Goal: Contribute content: Contribute content

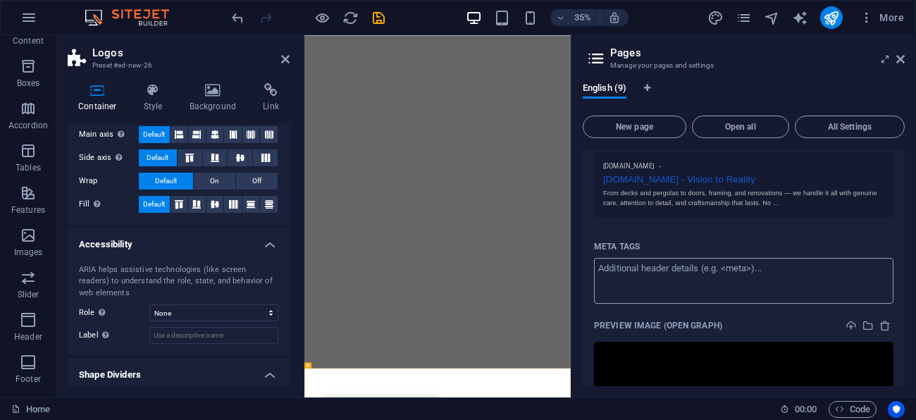
scroll to position [434, 0]
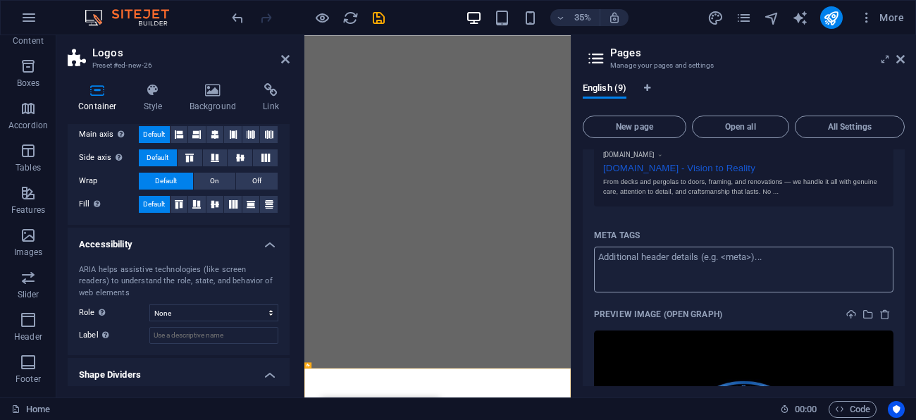
click at [662, 278] on textarea "Meta tags ​" at bounding box center [744, 270] width 300 height 46
paste textarea "<!-- Google tag (gtag.js) --> <script async src="[URL][DOMAIN_NAME]"></script> …"
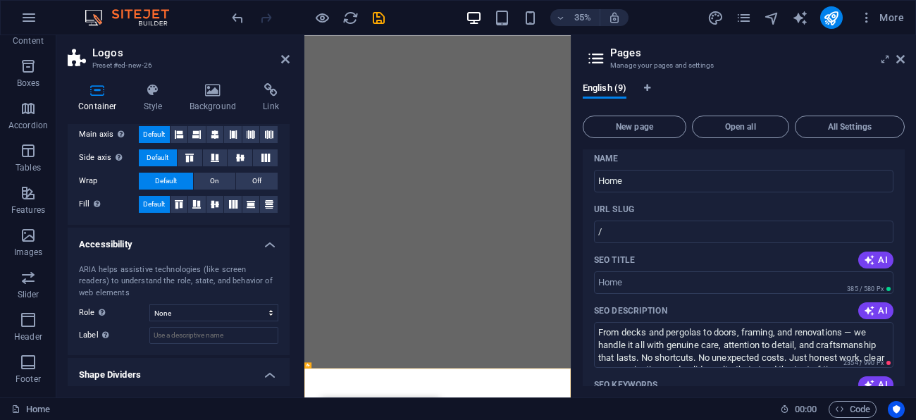
scroll to position [0, 0]
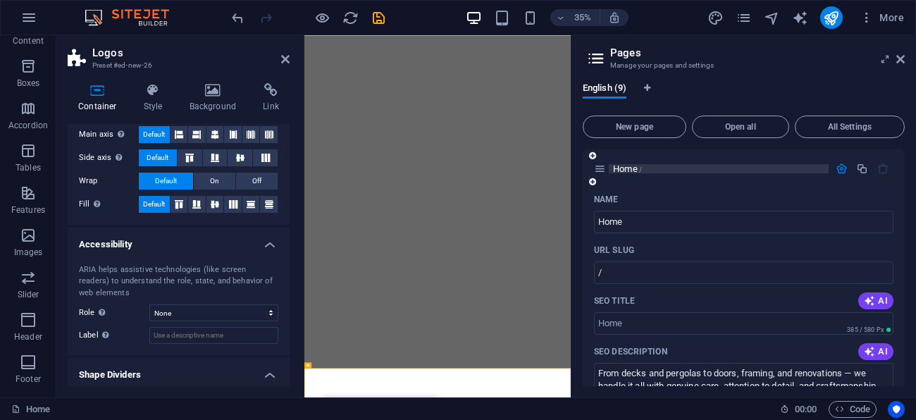
click at [627, 164] on body "[DOMAIN_NAME] Home Favorites Elements Columns Content Boxes Accordion Tables Fe…" at bounding box center [458, 210] width 916 height 420
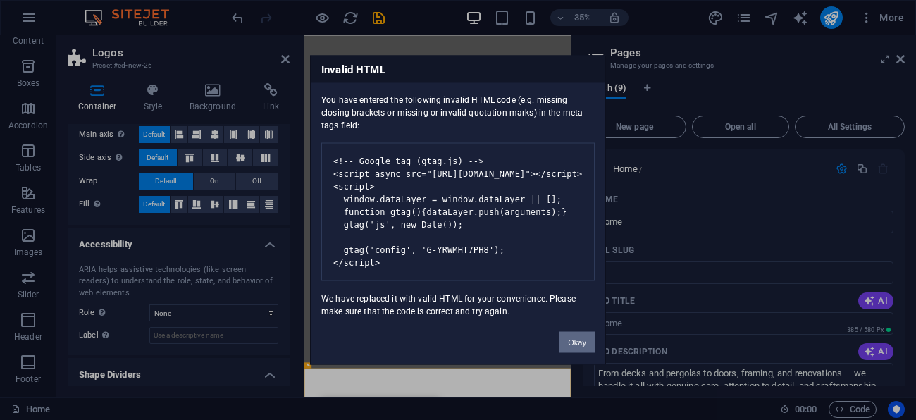
click at [580, 350] on button "Okay" at bounding box center [577, 342] width 35 height 21
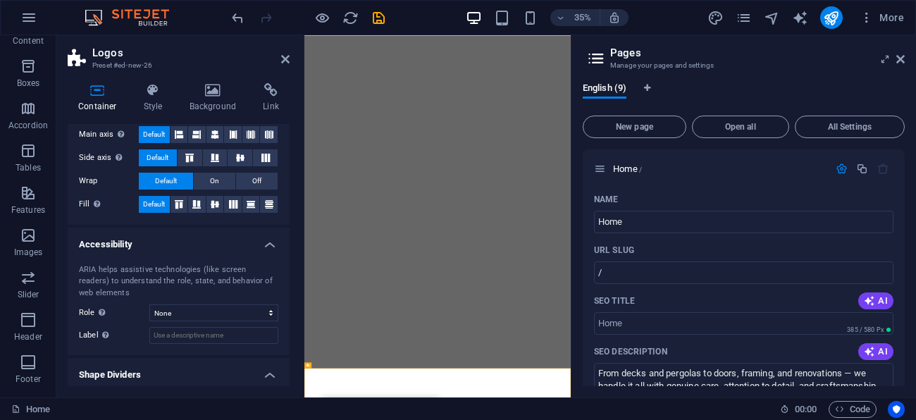
scroll to position [422, 0]
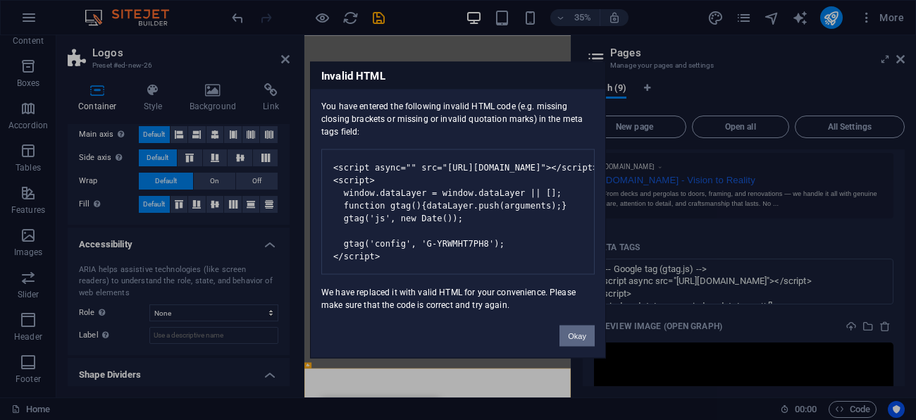
click at [597, 58] on body "[DOMAIN_NAME] Home Favorites Elements Columns Content Boxes Accordion Tables Fe…" at bounding box center [458, 210] width 916 height 420
click at [581, 340] on button "Okay" at bounding box center [577, 336] width 35 height 21
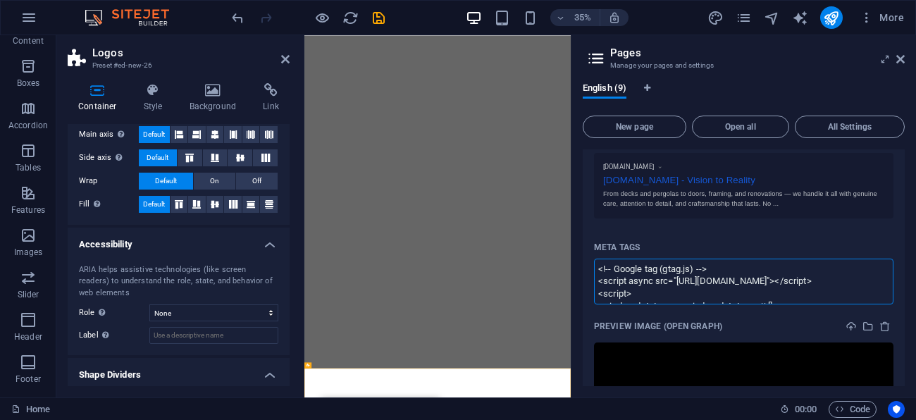
type textarea "<script async="" src="[URL][DOMAIN_NAME]"></script> <script> window.dataLayer =…"
paste textarea "<!-- Google Tag Manager --> <script>(function(w,d,s,l,i){w[l]=w[l]||[];w[l].pus…"
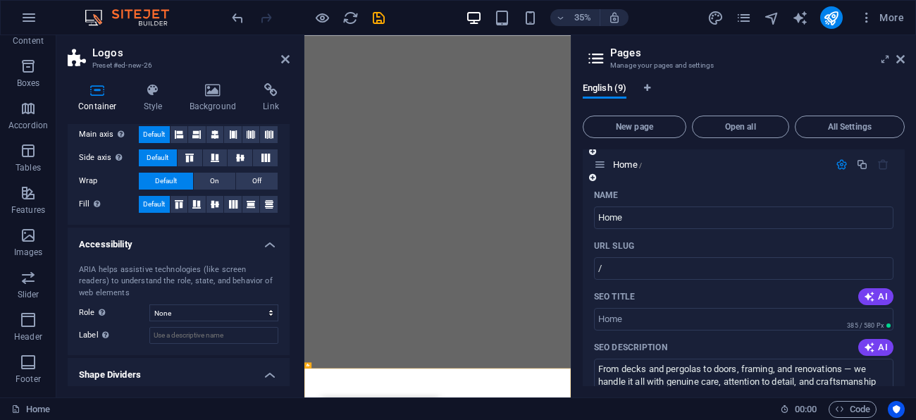
scroll to position [0, 0]
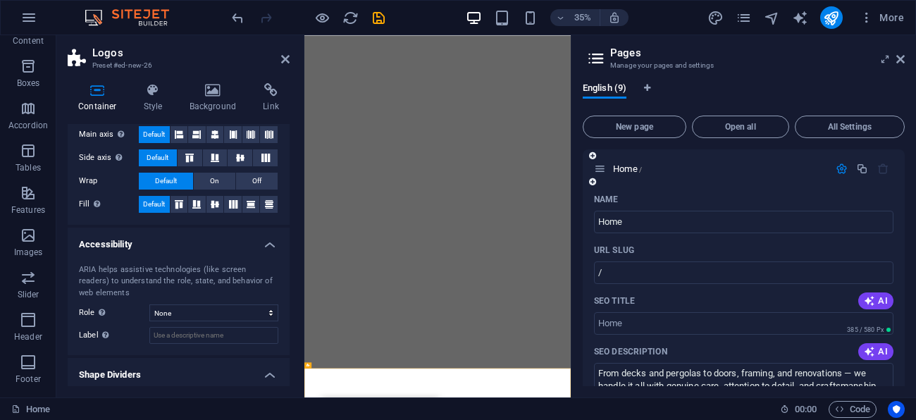
click at [601, 168] on icon at bounding box center [600, 169] width 12 height 12
click at [629, 166] on body "[DOMAIN_NAME] Home Favorites Elements Columns Content Boxes Accordion Tables Fe…" at bounding box center [458, 210] width 916 height 420
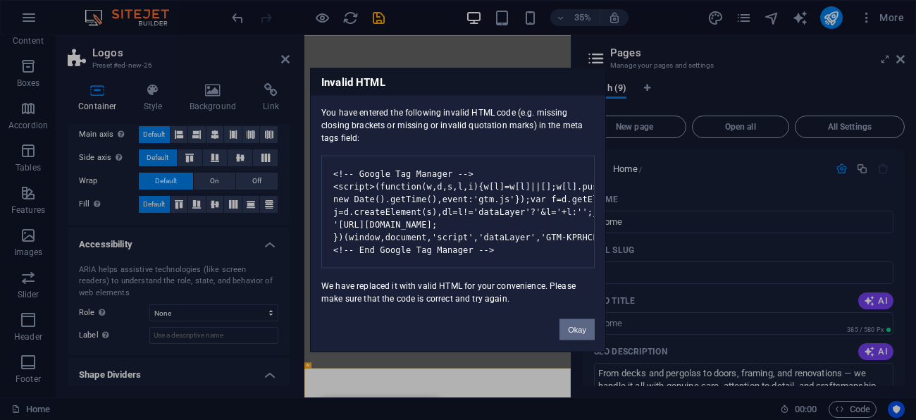
click at [581, 335] on button "Okay" at bounding box center [577, 329] width 35 height 21
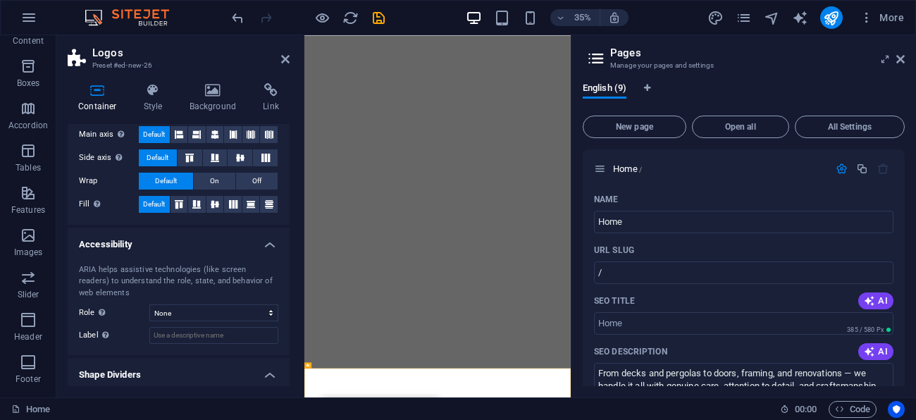
scroll to position [422, 0]
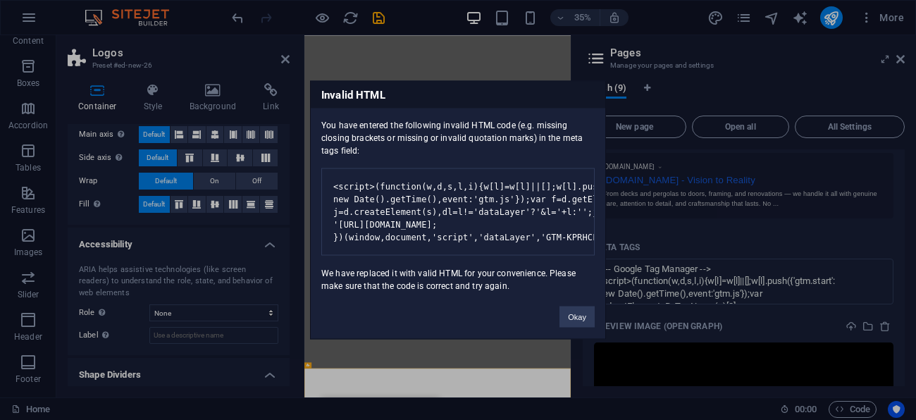
click at [680, 229] on body "[DOMAIN_NAME] Home Favorites Elements Columns Content Boxes Accordion Tables Fe…" at bounding box center [458, 210] width 916 height 420
click at [581, 326] on button "Okay" at bounding box center [577, 317] width 35 height 21
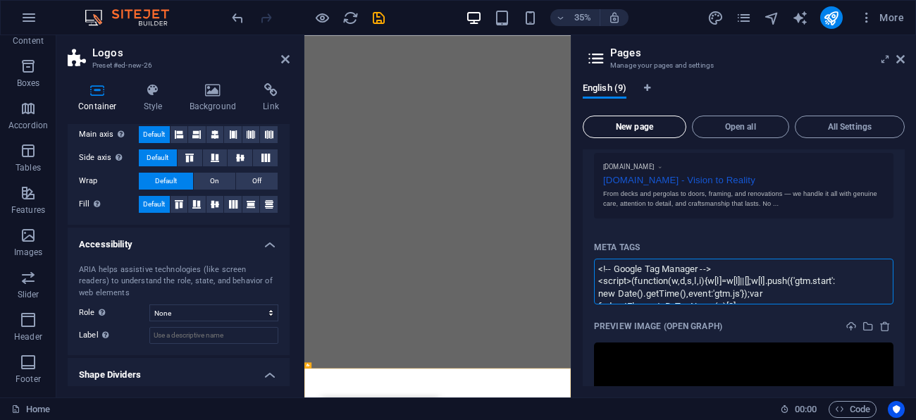
click at [660, 133] on body "[DOMAIN_NAME] Home Favorites Elements Columns Content Boxes Accordion Tables Fe…" at bounding box center [458, 210] width 916 height 420
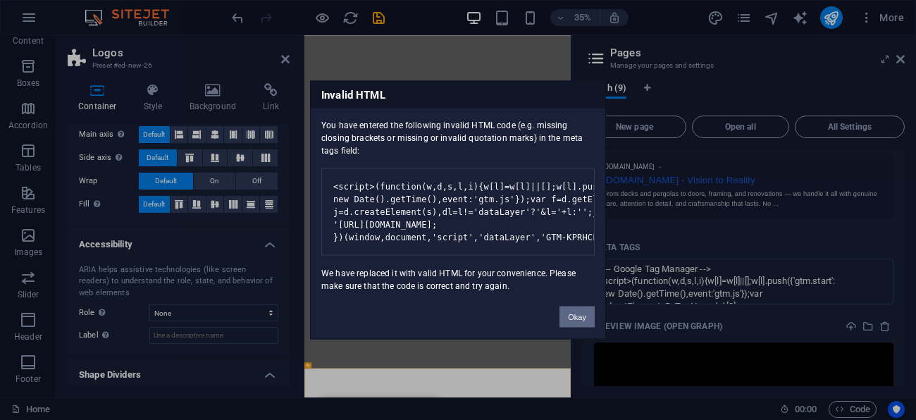
click at [584, 328] on button "Okay" at bounding box center [577, 317] width 35 height 21
click at [629, 113] on body "[DOMAIN_NAME] Home Favorites Elements Columns Content Boxes Accordion Tables Fe…" at bounding box center [458, 210] width 916 height 420
click at [905, 61] on div "Invalid HTML You have entered the following invalid HTML code (e.g. missing clo…" at bounding box center [458, 210] width 916 height 420
click at [905, 60] on div "Invalid HTML You have entered the following invalid HTML code (e.g. missing clo…" at bounding box center [458, 210] width 916 height 420
click at [905, 58] on div "Invalid HTML You have entered the following invalid HTML code (e.g. missing clo…" at bounding box center [458, 210] width 916 height 420
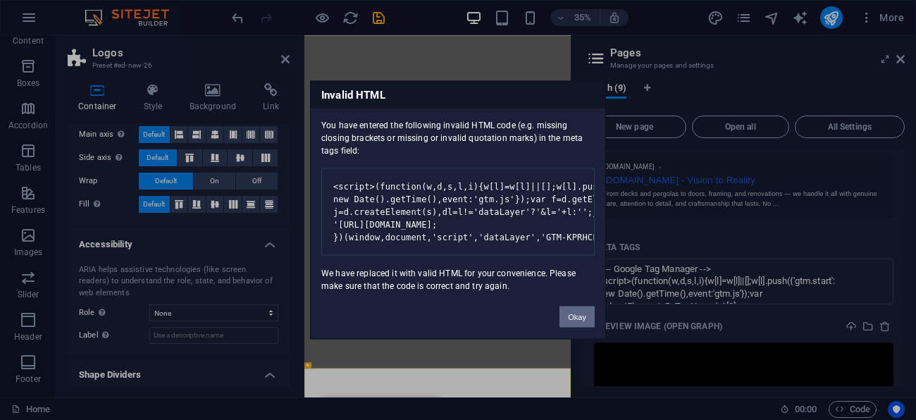
click at [582, 328] on button "Okay" at bounding box center [577, 317] width 35 height 21
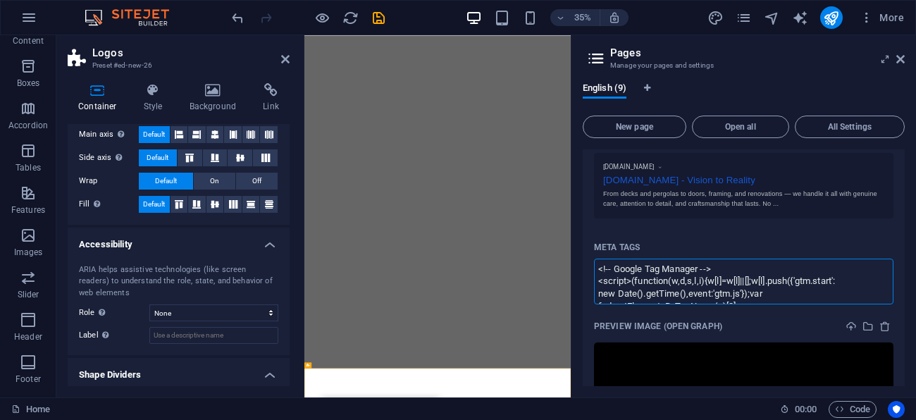
type textarea "<script>(function(w,d,s,l,i){w[l]=w[l]||[];w[l].push({'gtm.start': new Date().g…"
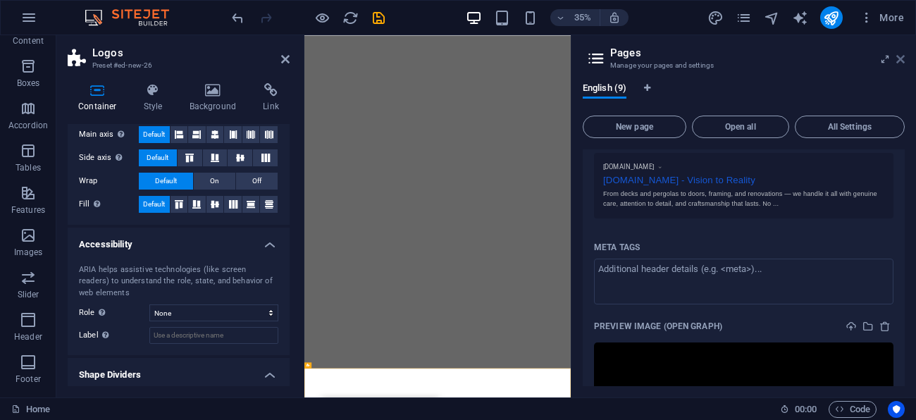
click at [901, 54] on icon at bounding box center [901, 59] width 8 height 11
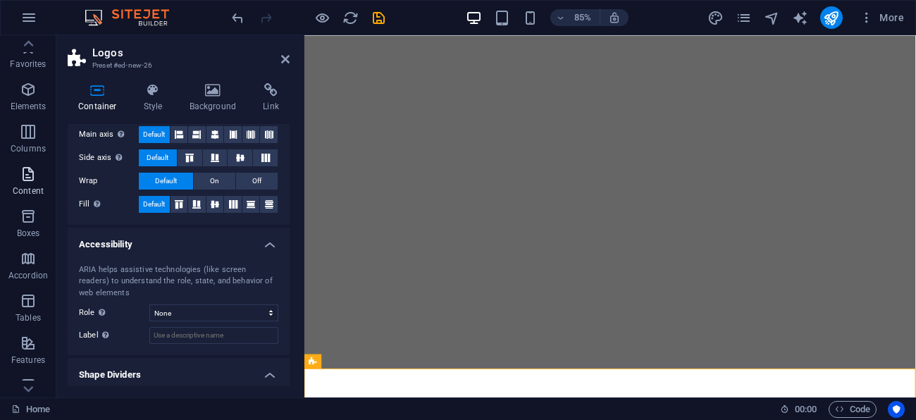
scroll to position [0, 0]
click at [24, 90] on icon "button" at bounding box center [28, 91] width 17 height 17
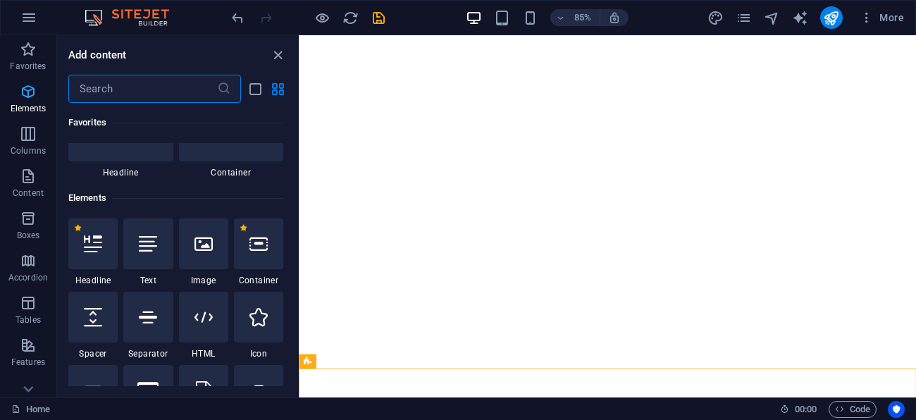
scroll to position [150, 0]
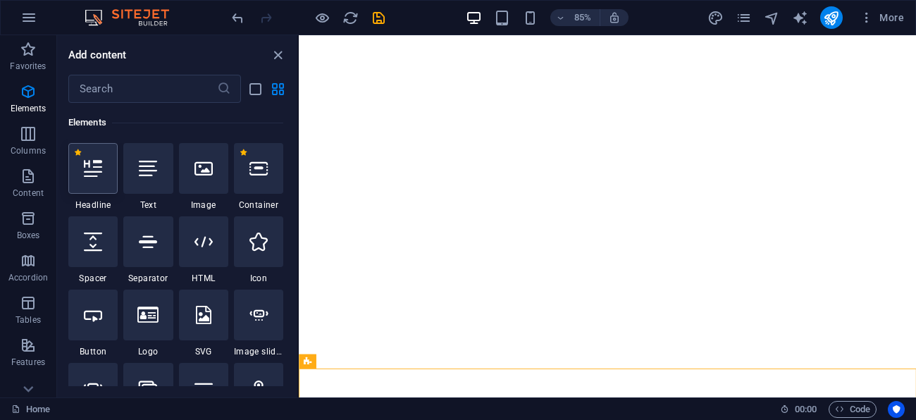
click at [94, 168] on icon at bounding box center [93, 168] width 18 height 18
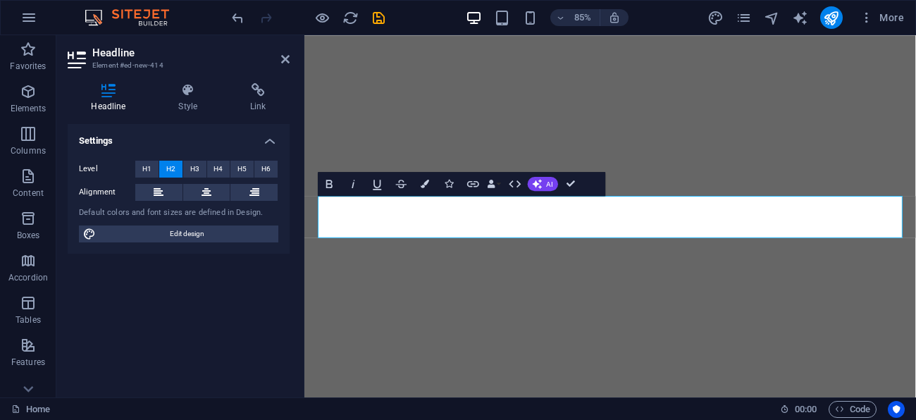
scroll to position [248, 0]
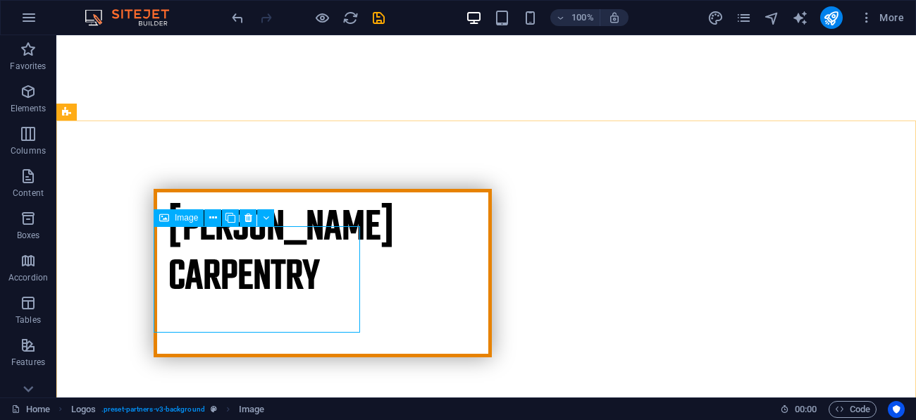
click at [179, 220] on span "Image" at bounding box center [186, 218] width 23 height 8
click at [263, 216] on icon at bounding box center [266, 218] width 6 height 15
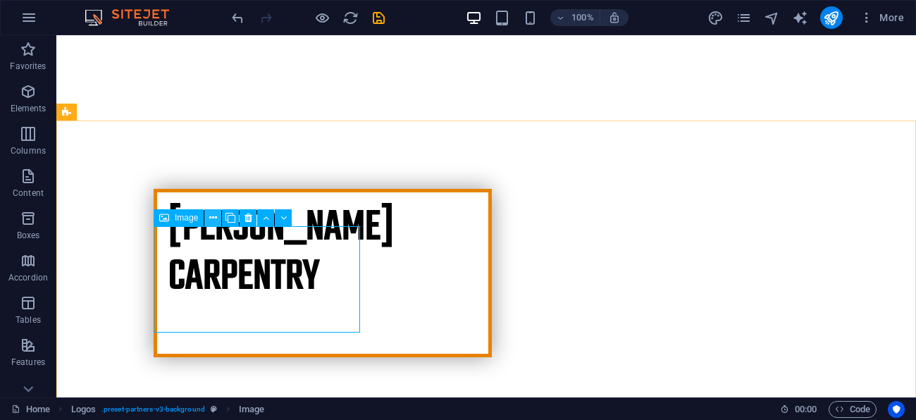
click at [212, 218] on icon at bounding box center [213, 218] width 8 height 15
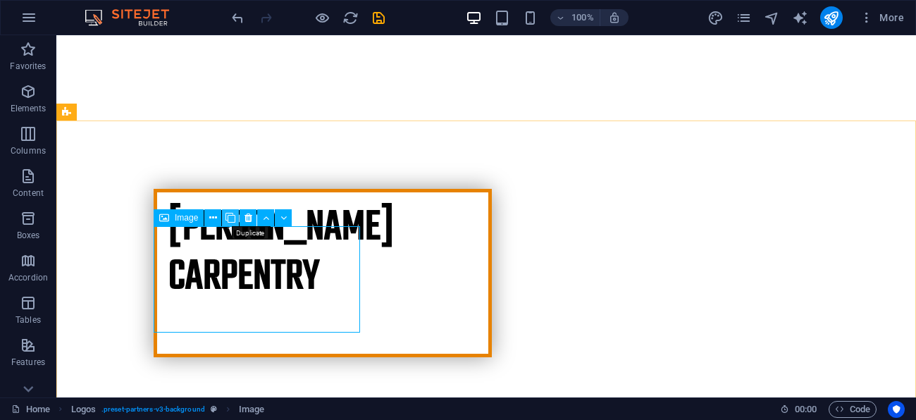
click at [234, 217] on icon at bounding box center [231, 218] width 10 height 15
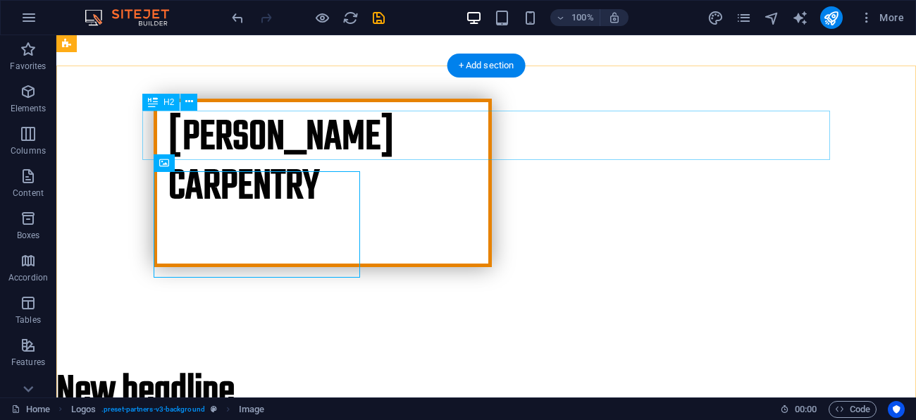
scroll to position [299, 0]
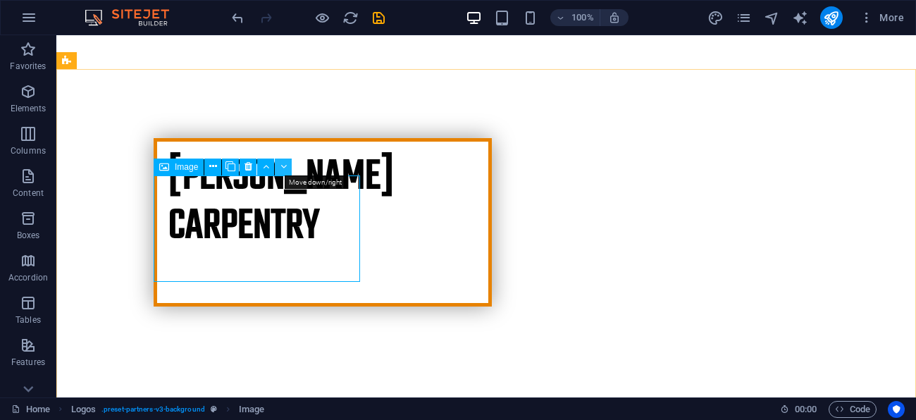
click at [283, 170] on icon at bounding box center [284, 166] width 6 height 15
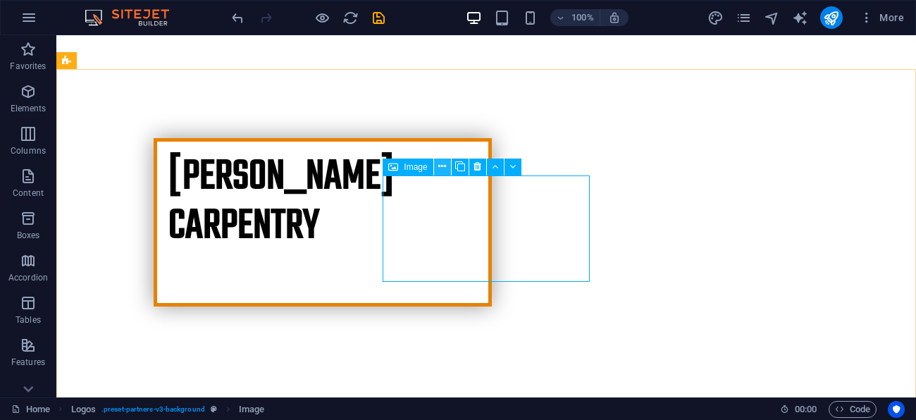
click at [439, 166] on icon at bounding box center [442, 166] width 8 height 15
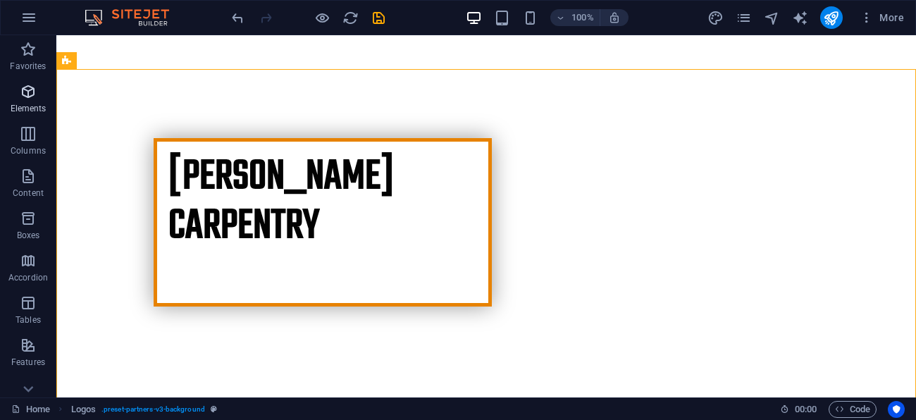
click at [29, 99] on icon "button" at bounding box center [28, 91] width 17 height 17
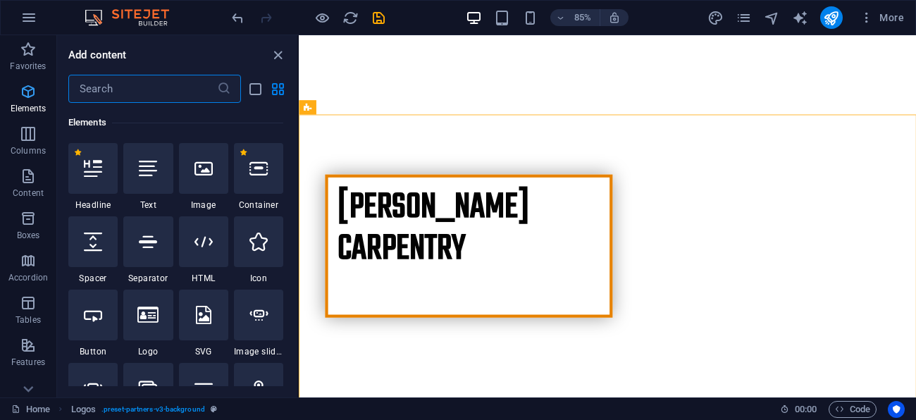
scroll to position [150, 0]
click at [101, 154] on div at bounding box center [92, 168] width 49 height 51
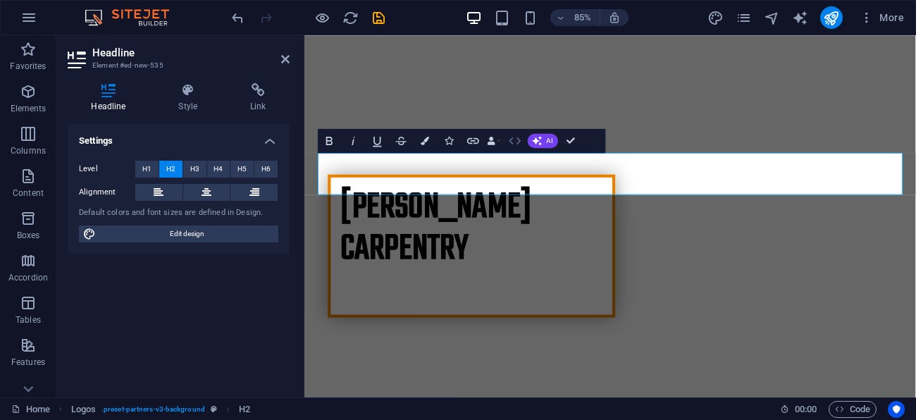
click at [520, 144] on icon "button" at bounding box center [515, 140] width 14 height 14
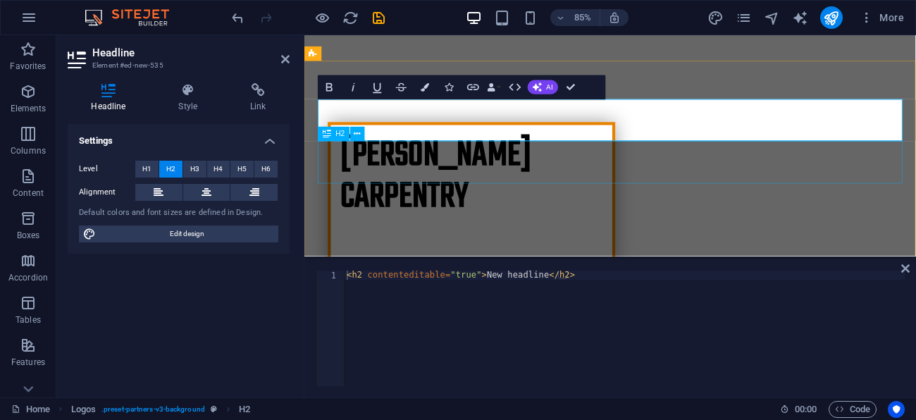
scroll to position [197, 0]
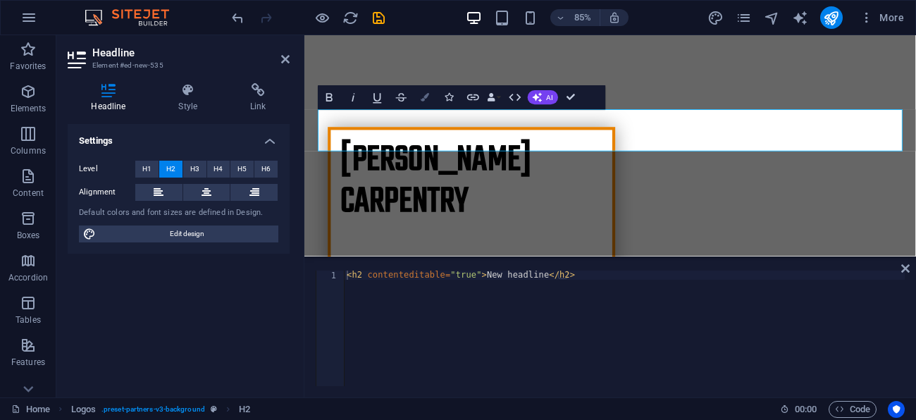
click at [421, 95] on icon "button" at bounding box center [425, 97] width 8 height 8
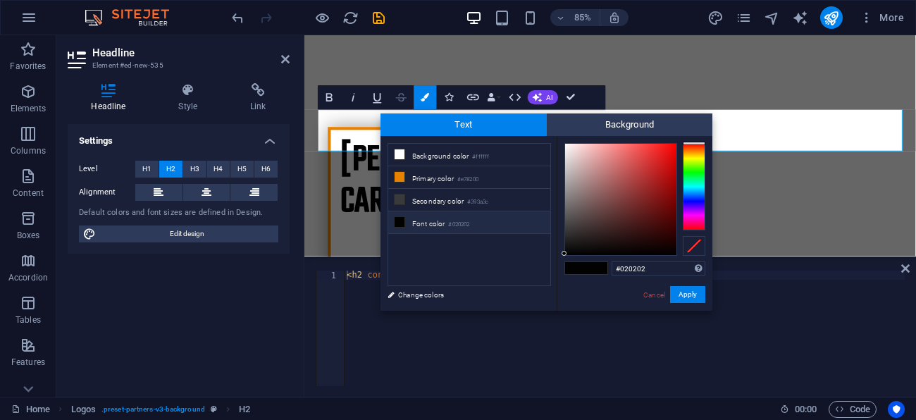
click at [405, 95] on icon "button" at bounding box center [401, 97] width 14 height 14
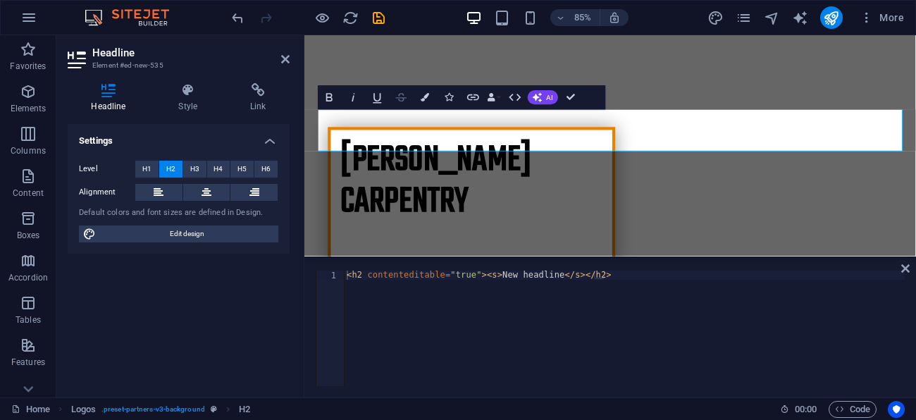
click at [403, 98] on icon "button" at bounding box center [401, 97] width 14 height 14
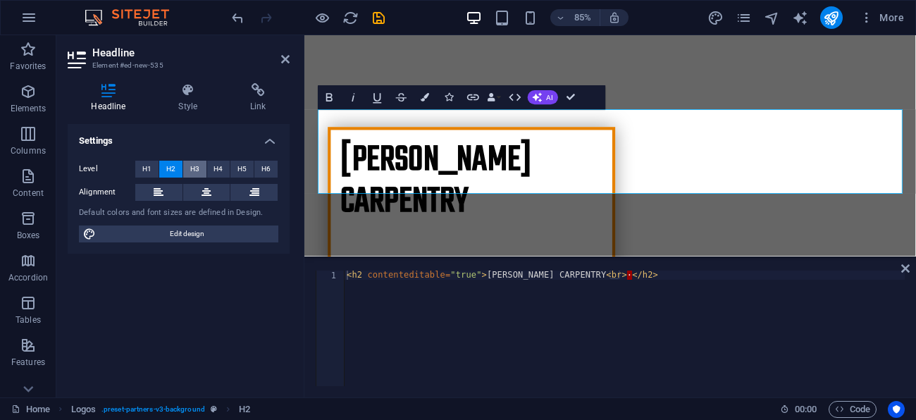
click at [198, 166] on span "H3" at bounding box center [194, 169] width 9 height 17
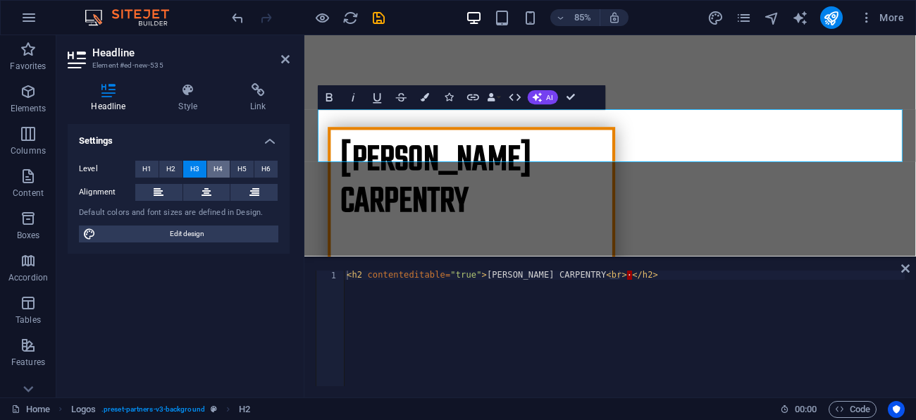
click at [215, 166] on span "H4" at bounding box center [218, 169] width 9 height 17
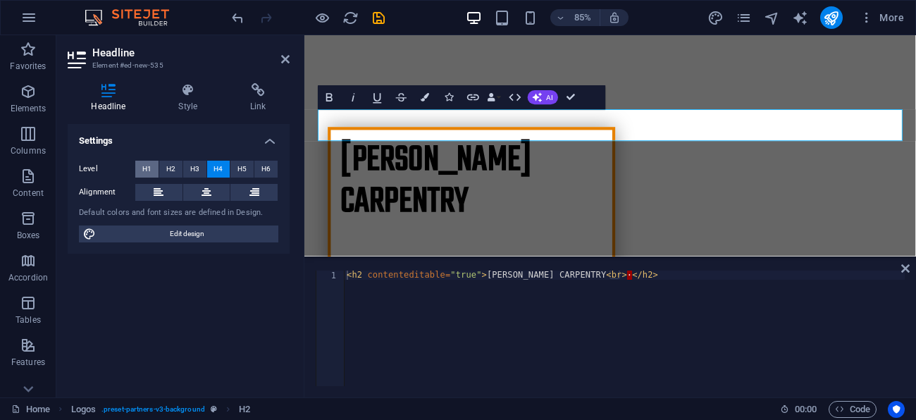
click at [147, 168] on span "H1" at bounding box center [146, 169] width 9 height 17
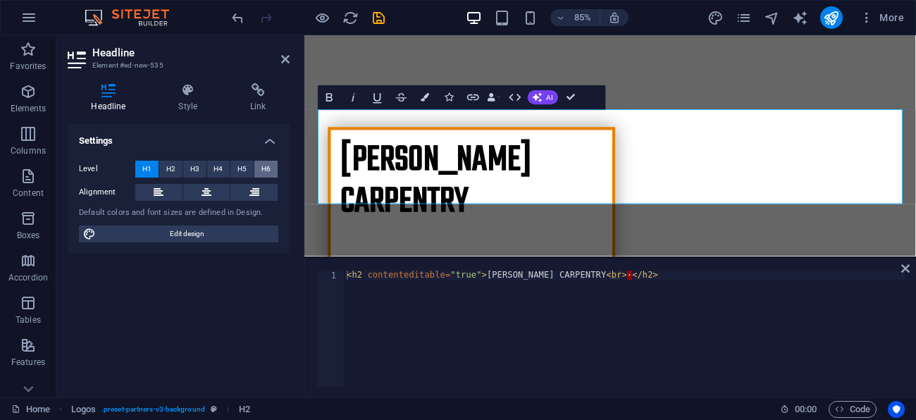
click at [272, 167] on button "H6" at bounding box center [265, 169] width 23 height 17
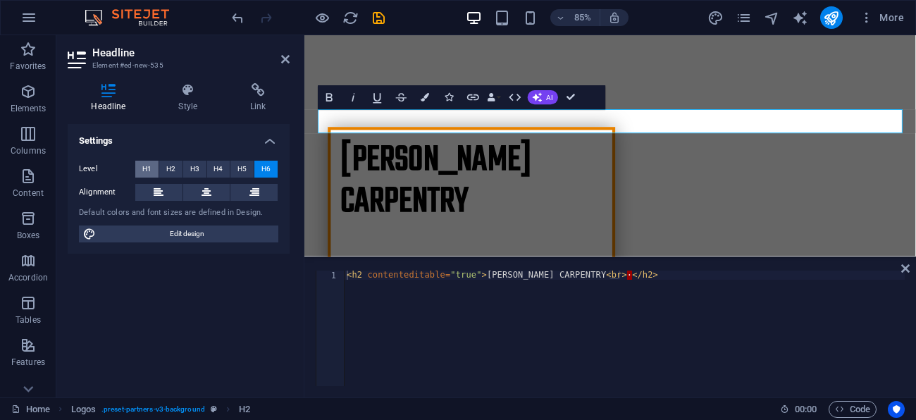
click at [147, 164] on span "H1" at bounding box center [146, 169] width 9 height 17
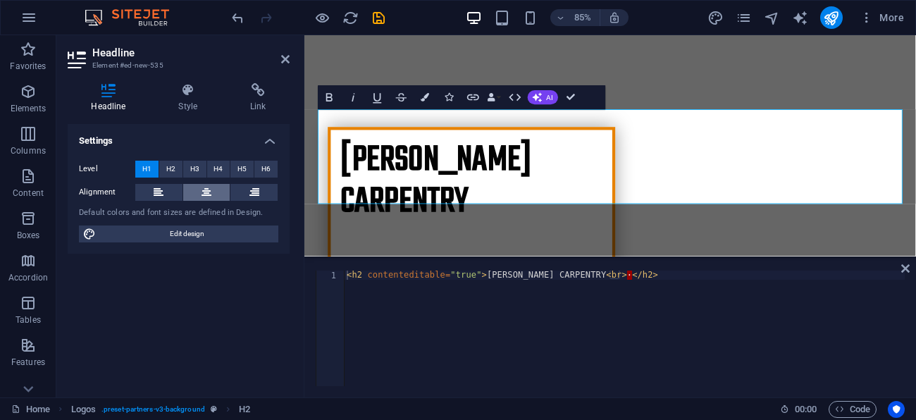
click at [210, 192] on icon at bounding box center [207, 192] width 10 height 17
click at [195, 96] on icon at bounding box center [188, 90] width 66 height 14
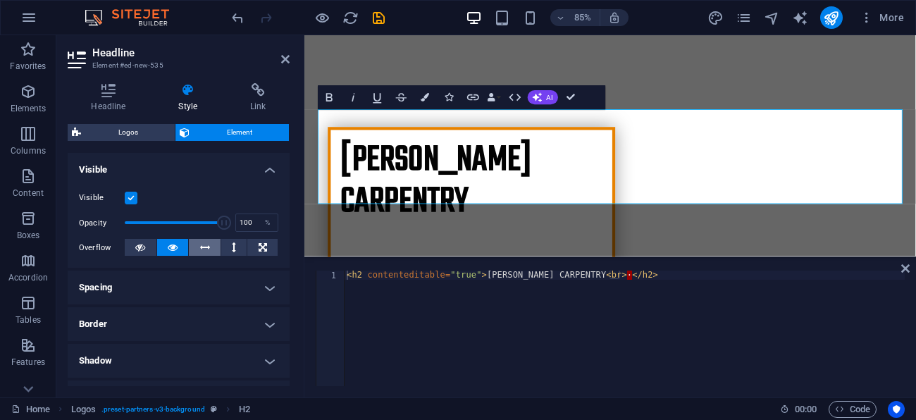
scroll to position [178, 0]
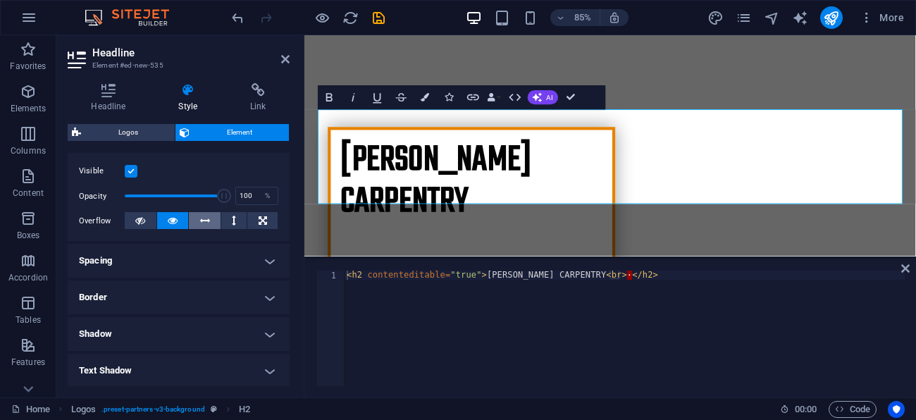
click at [192, 260] on h4 "Spacing" at bounding box center [179, 261] width 222 height 34
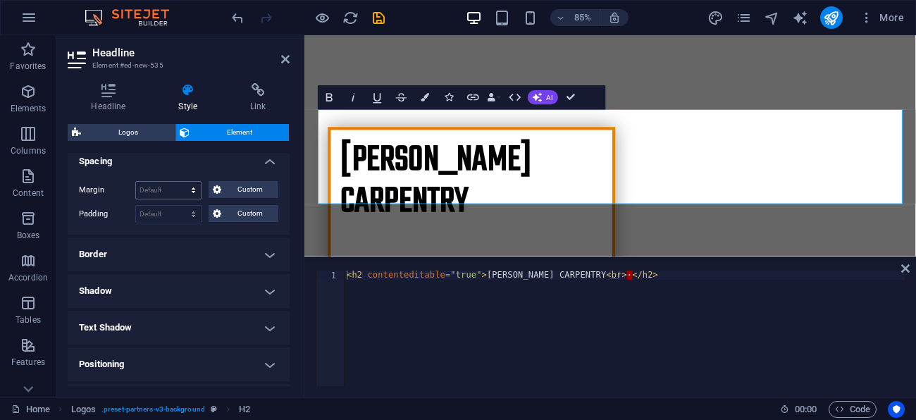
scroll to position [278, 0]
click at [193, 254] on h4 "Border" at bounding box center [179, 253] width 222 height 34
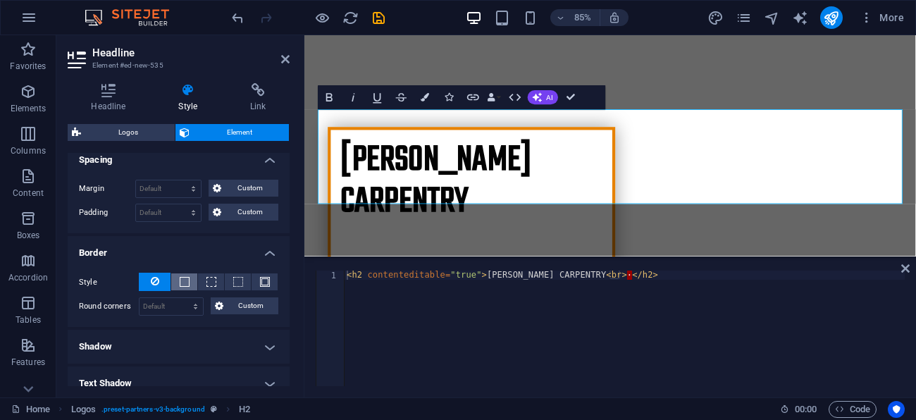
click at [188, 276] on button at bounding box center [184, 281] width 26 height 17
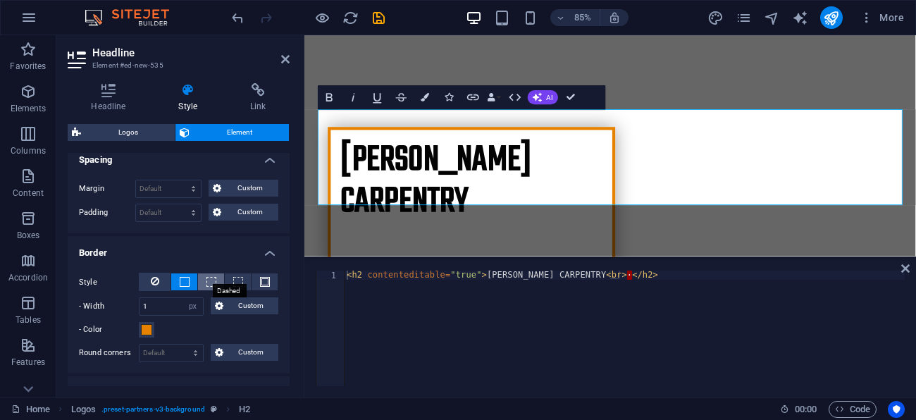
click at [214, 278] on span at bounding box center [212, 282] width 10 height 10
click at [184, 277] on span at bounding box center [185, 282] width 10 height 10
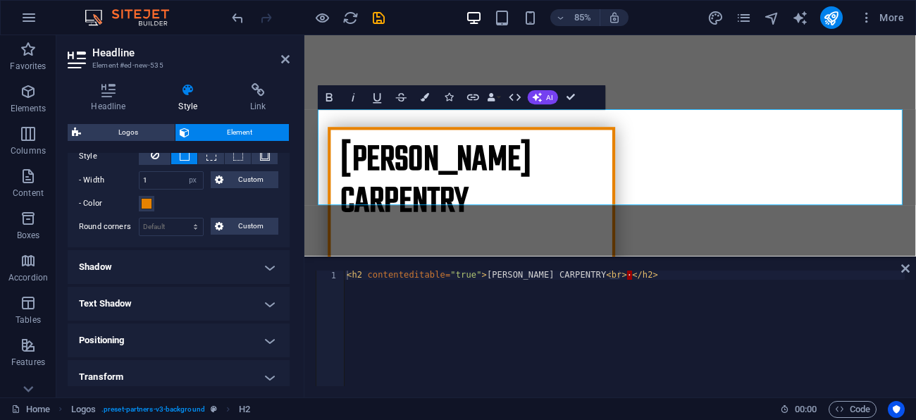
scroll to position [431, 0]
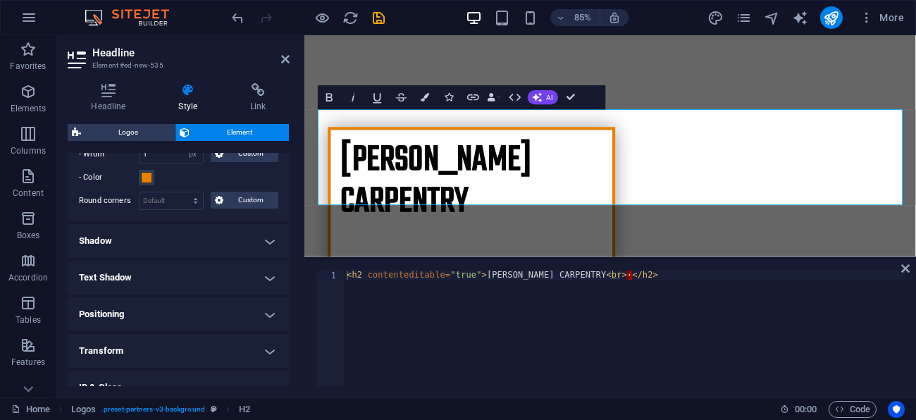
click at [203, 247] on h4 "Shadow" at bounding box center [179, 241] width 222 height 34
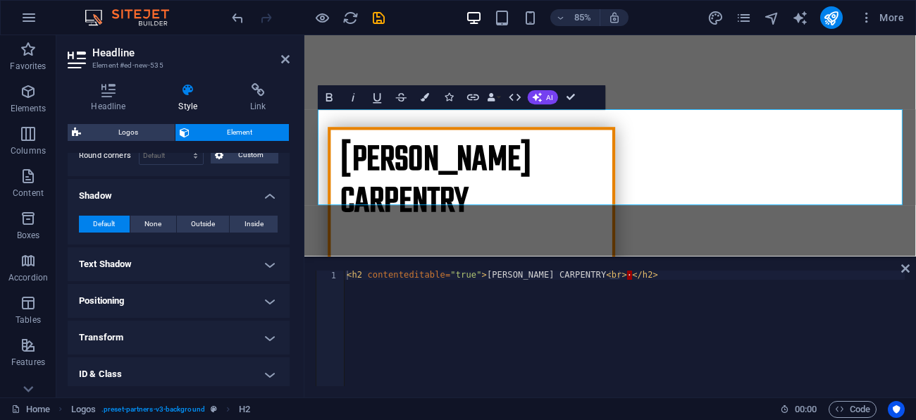
scroll to position [482, 0]
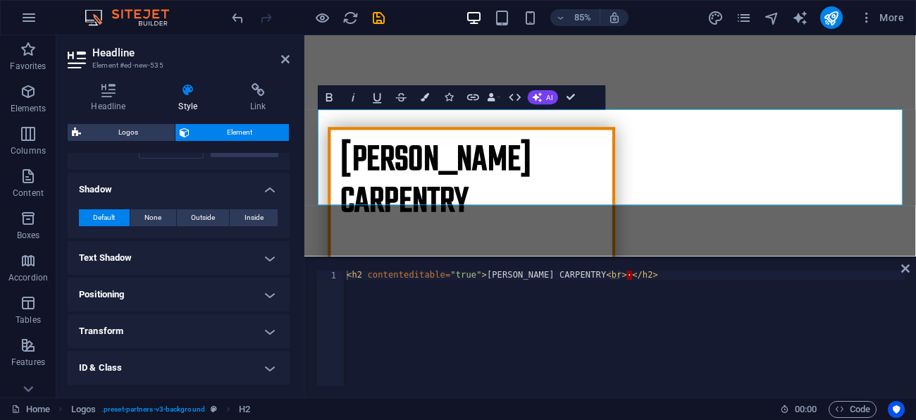
click at [203, 247] on h4 "Text Shadow" at bounding box center [179, 258] width 222 height 34
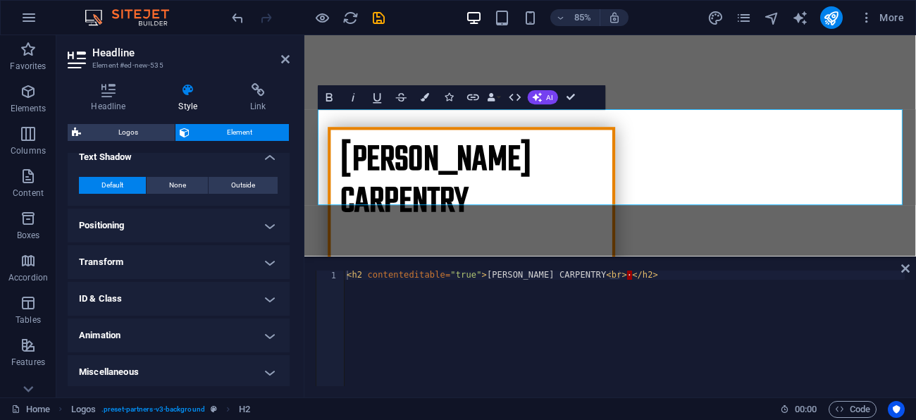
scroll to position [584, 0]
click at [209, 362] on h4 "Miscellaneous" at bounding box center [179, 372] width 222 height 34
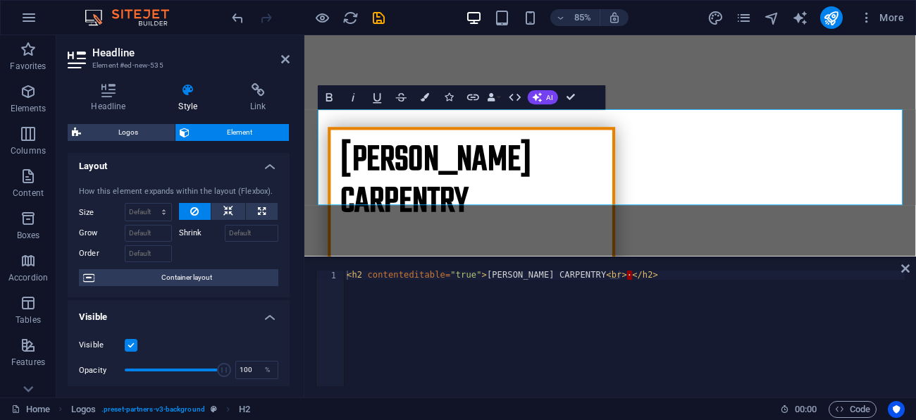
scroll to position [0, 0]
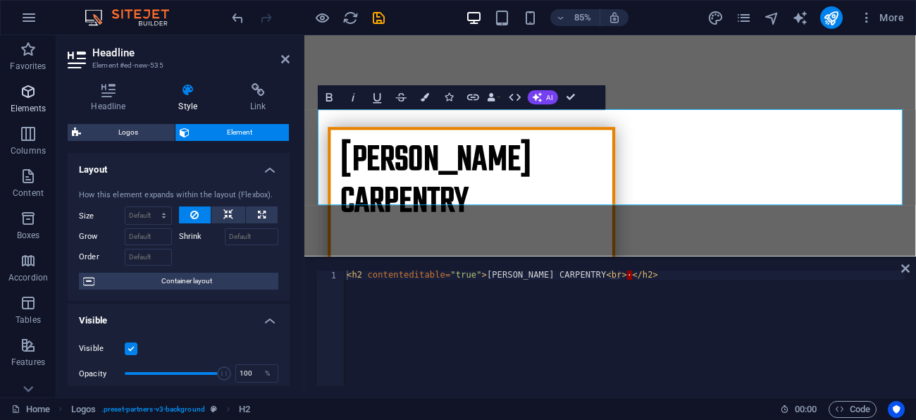
click at [33, 97] on icon "button" at bounding box center [28, 91] width 17 height 17
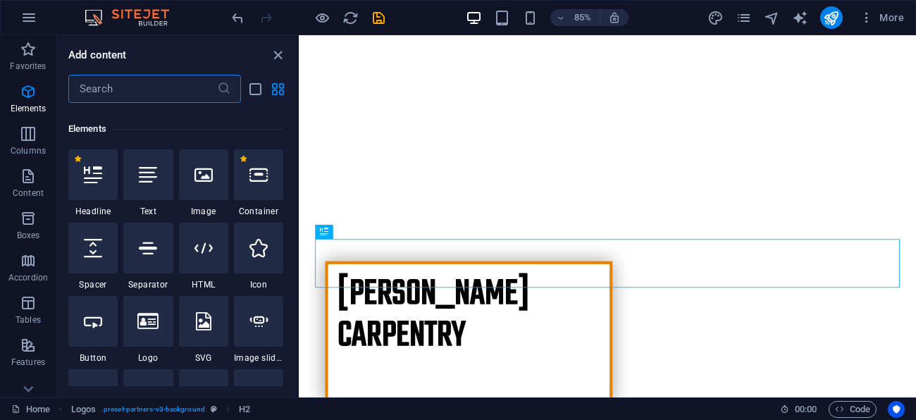
scroll to position [150, 0]
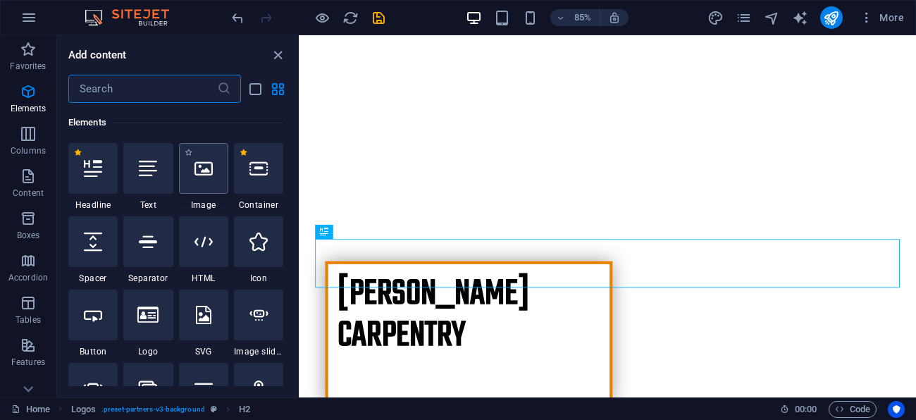
click at [209, 179] on div at bounding box center [203, 168] width 49 height 51
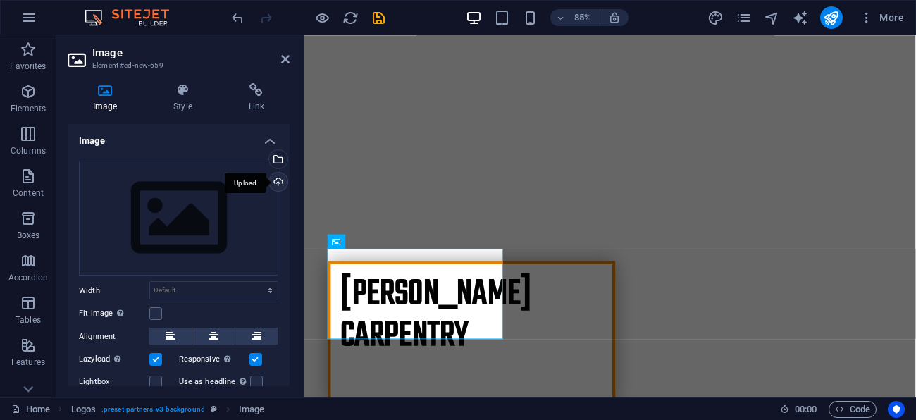
click at [278, 185] on div "Upload" at bounding box center [276, 183] width 21 height 21
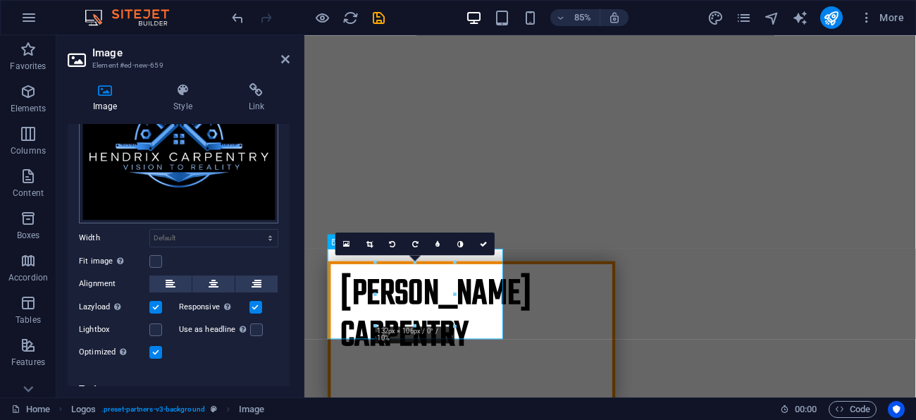
scroll to position [101, 0]
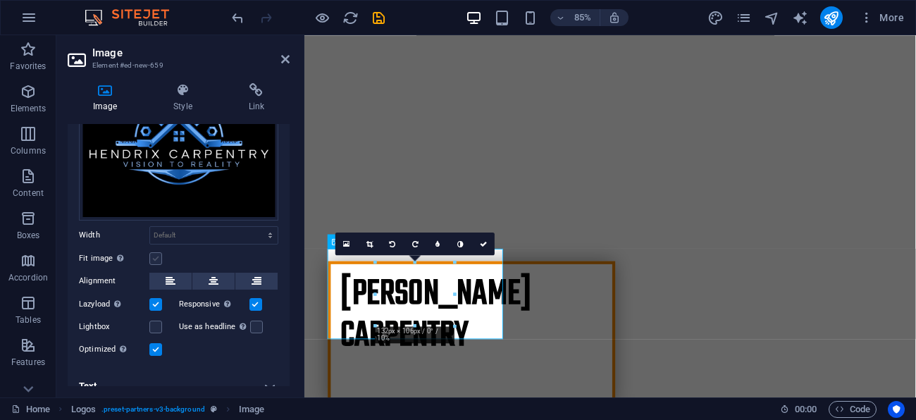
click at [159, 254] on label at bounding box center [155, 258] width 13 height 13
click at [0, 0] on input "Fit image Automatically fit image to a fixed width and height" at bounding box center [0, 0] width 0 height 0
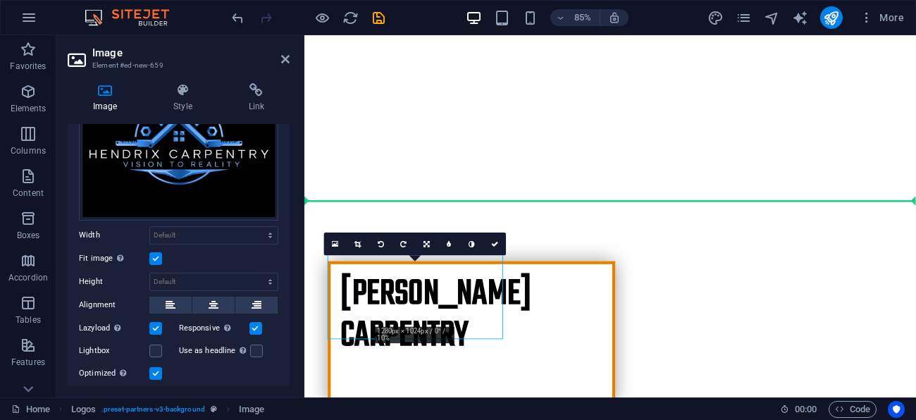
drag, startPoint x: 408, startPoint y: 340, endPoint x: 620, endPoint y: 231, distance: 238.3
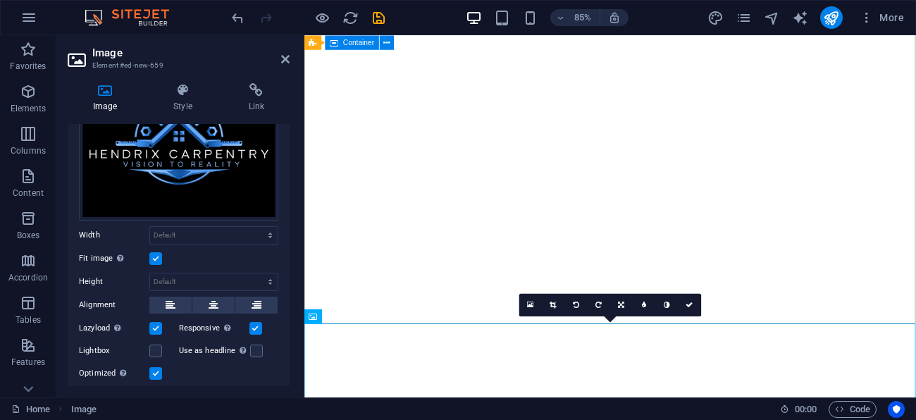
scroll to position [0, 0]
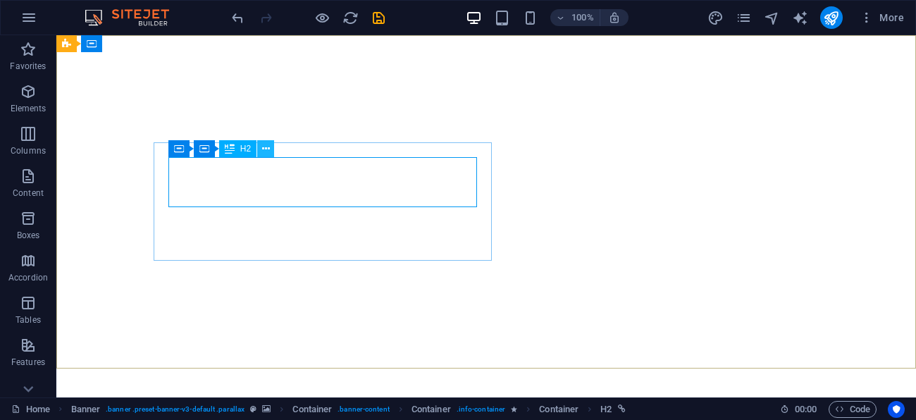
click at [270, 151] on button at bounding box center [265, 148] width 17 height 17
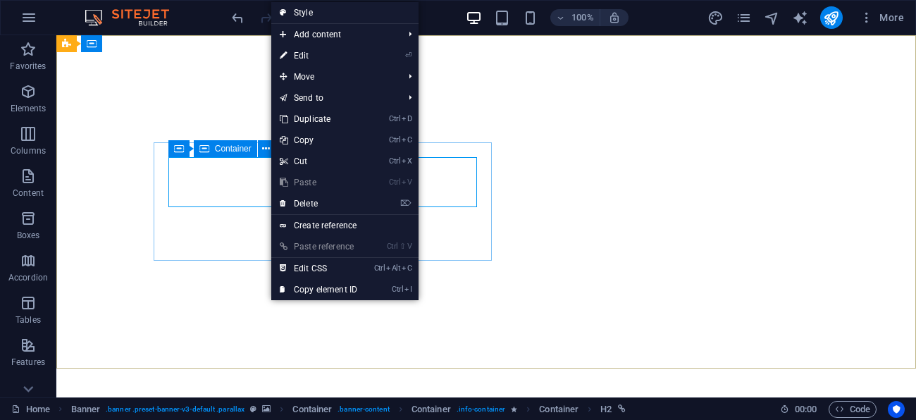
click at [203, 151] on icon at bounding box center [204, 148] width 10 height 17
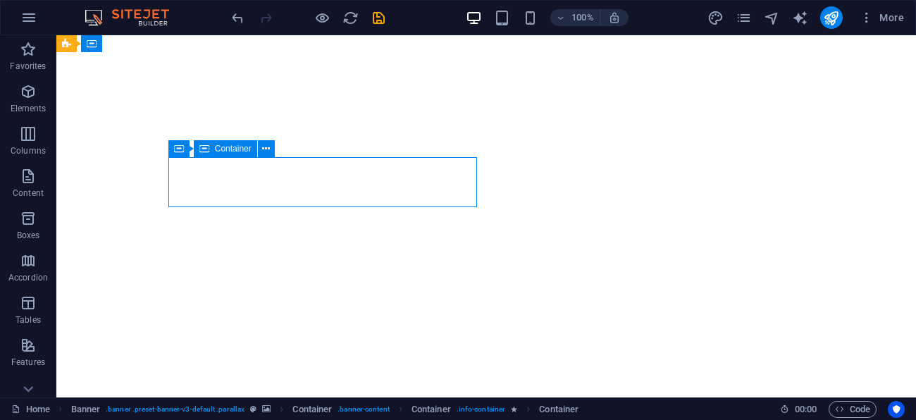
click at [203, 151] on icon at bounding box center [204, 148] width 10 height 17
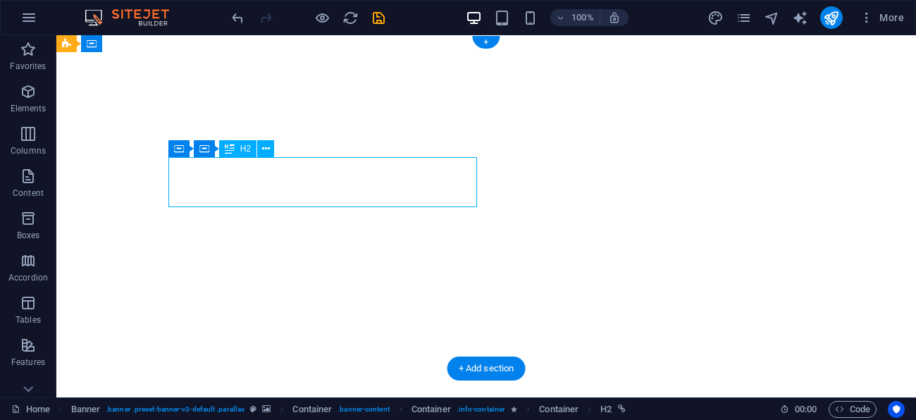
drag, startPoint x: 207, startPoint y: 162, endPoint x: 341, endPoint y: 192, distance: 137.8
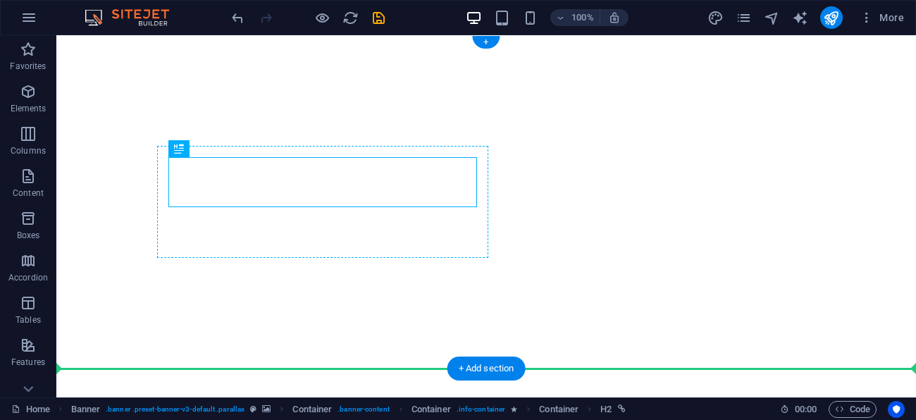
drag, startPoint x: 331, startPoint y: 180, endPoint x: 369, endPoint y: 233, distance: 64.2
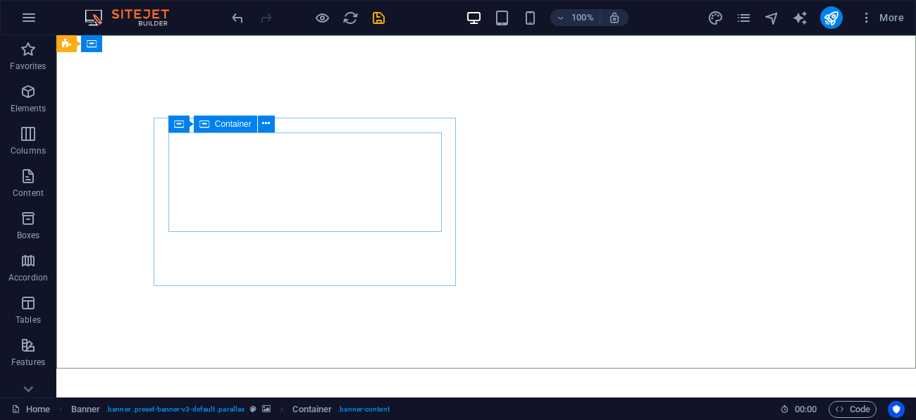
click at [232, 125] on span "Container" at bounding box center [233, 124] width 37 height 8
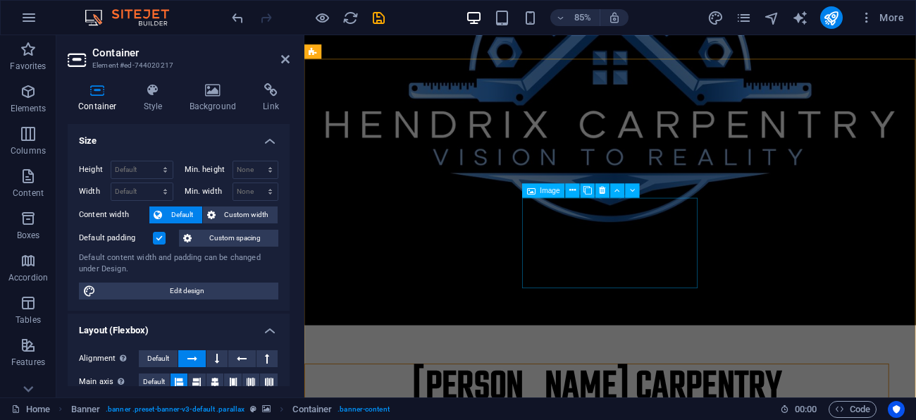
scroll to position [989, 0]
